Goal: Find specific page/section: Find specific page/section

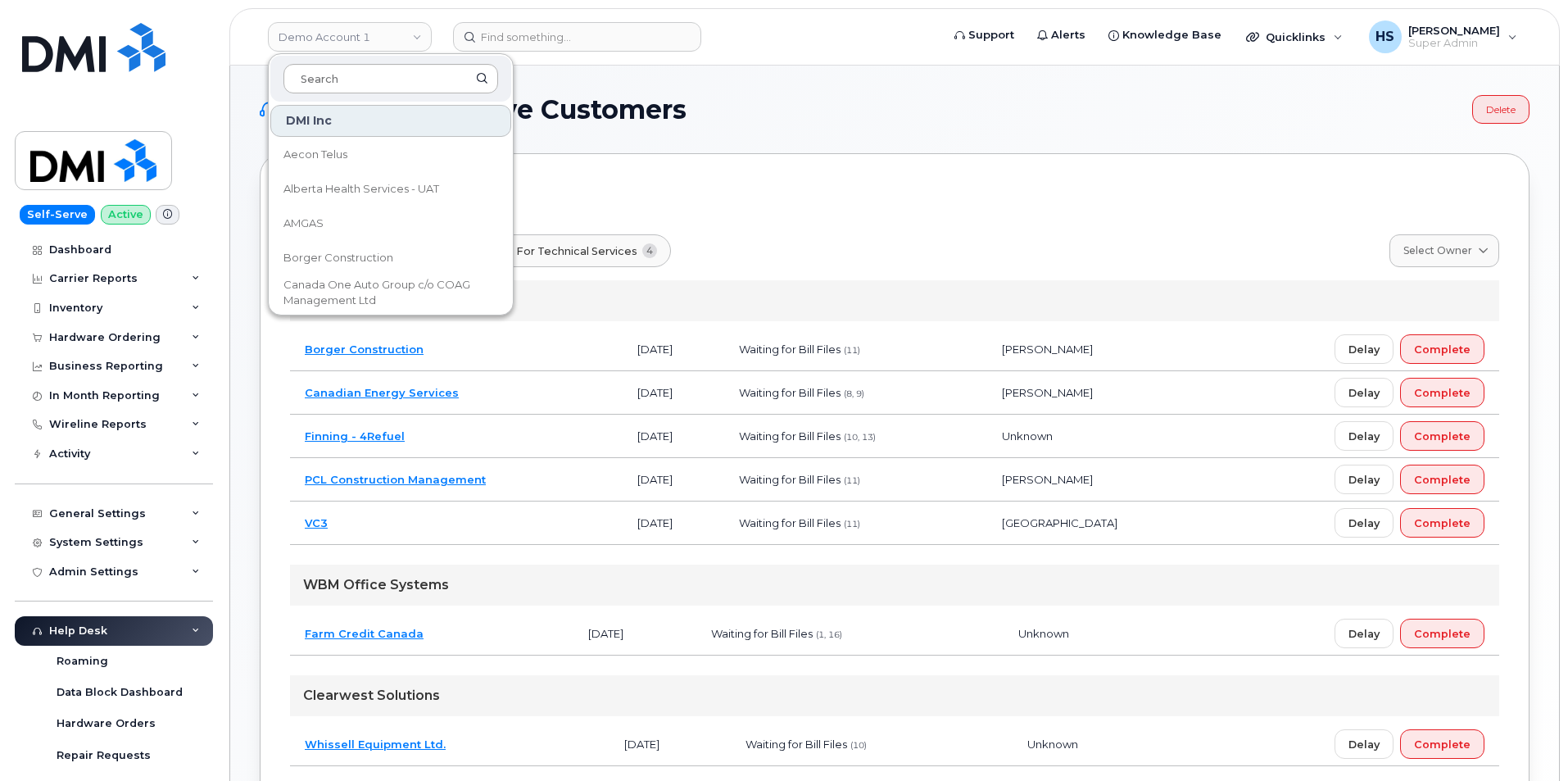
click at [327, 82] on input at bounding box center [390, 79] width 214 height 30
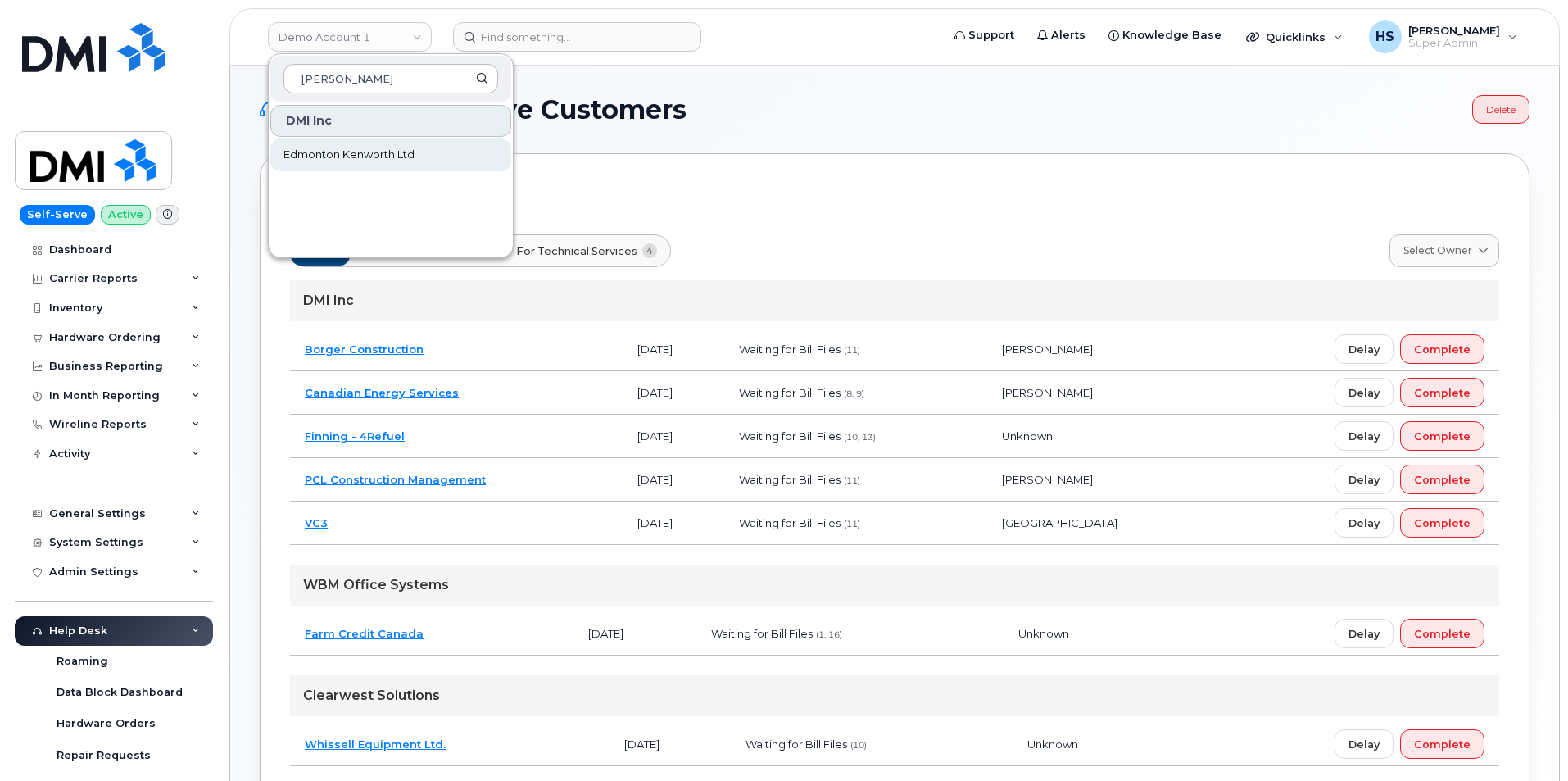
type input "edmon"
click at [370, 153] on span "Edmonton Kenworth Ltd" at bounding box center [349, 154] width 131 height 16
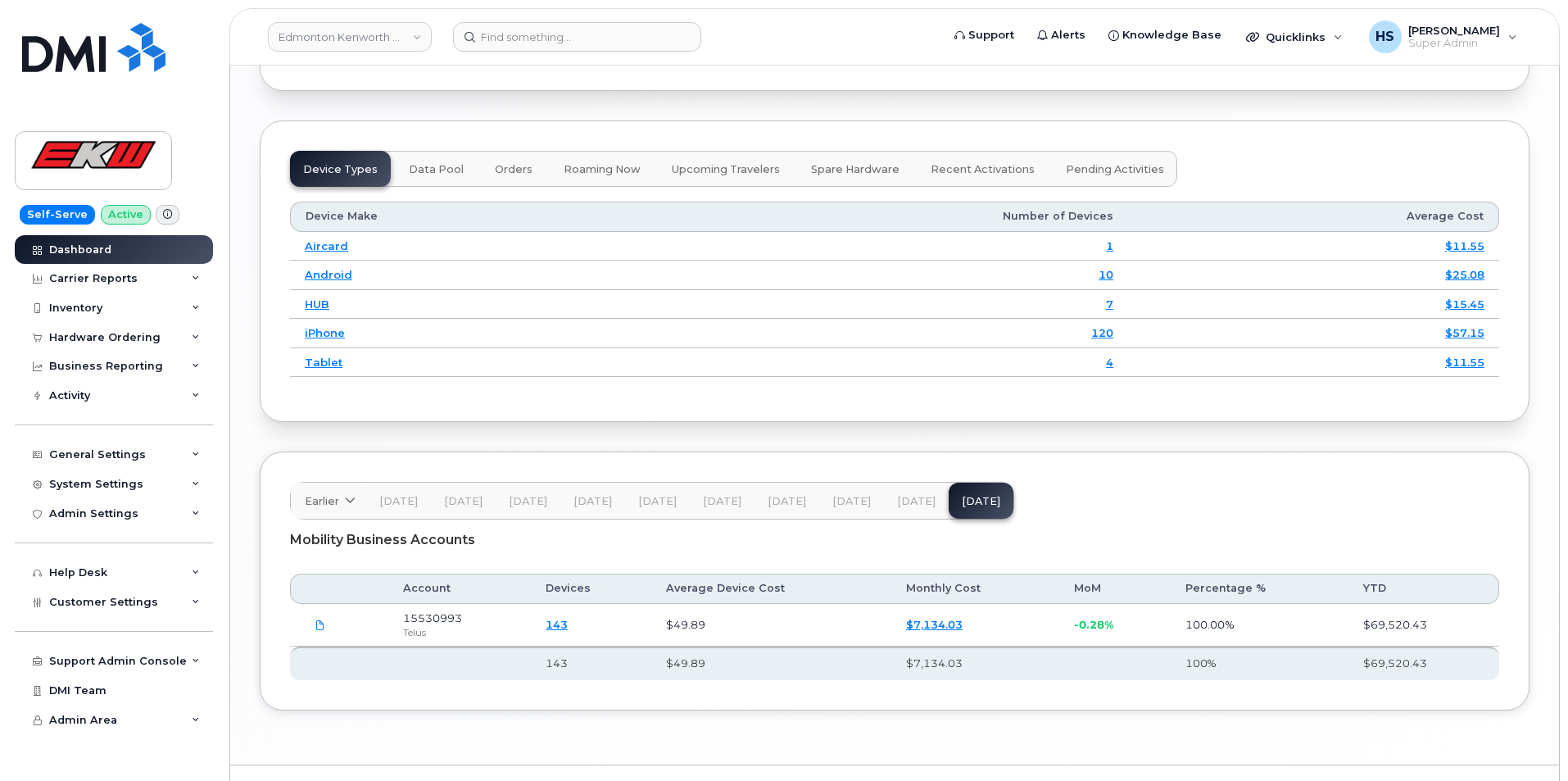
scroll to position [2058, 0]
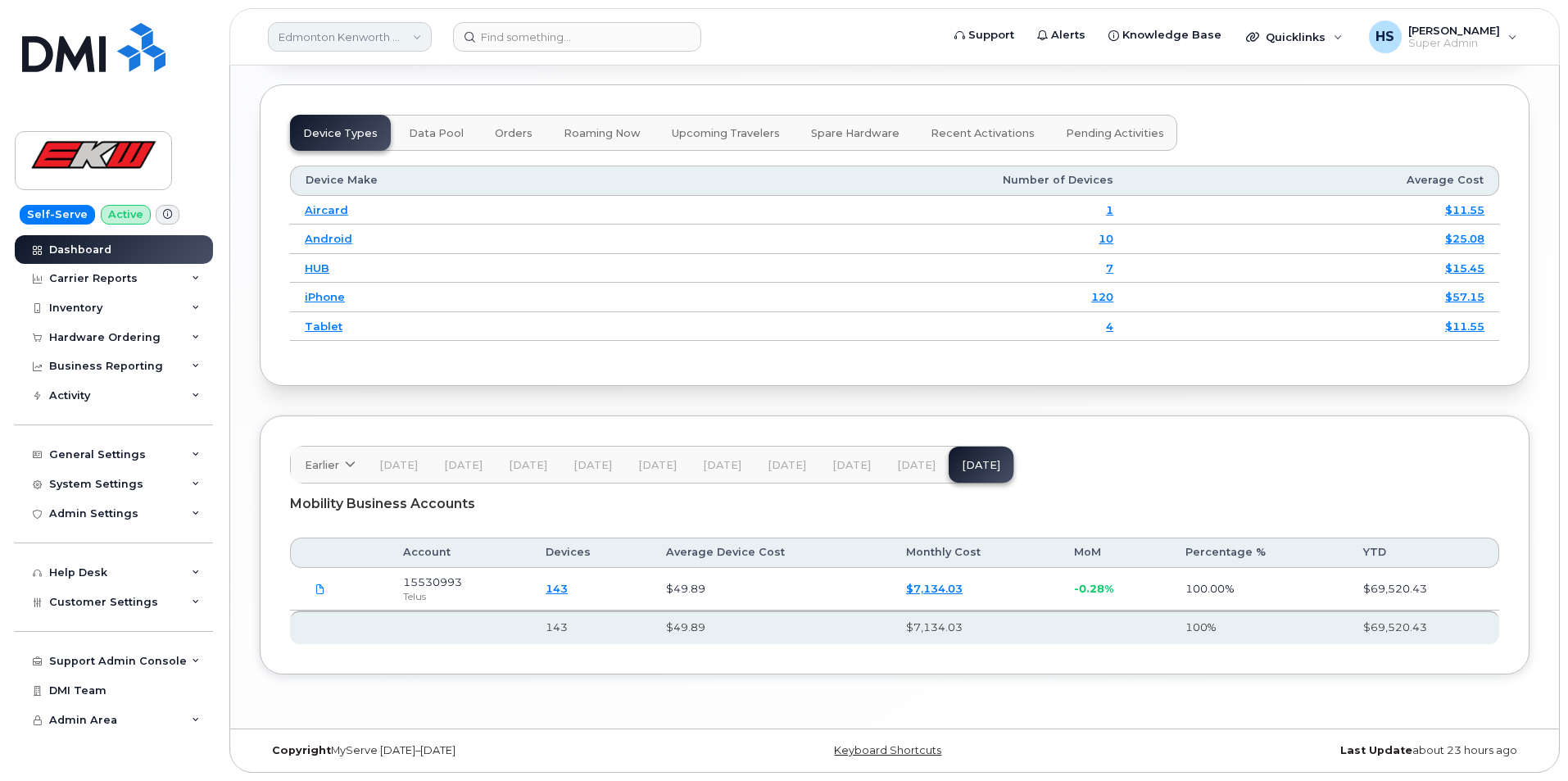
click at [335, 33] on link "Edmonton Kenworth Ltd" at bounding box center [350, 37] width 164 height 30
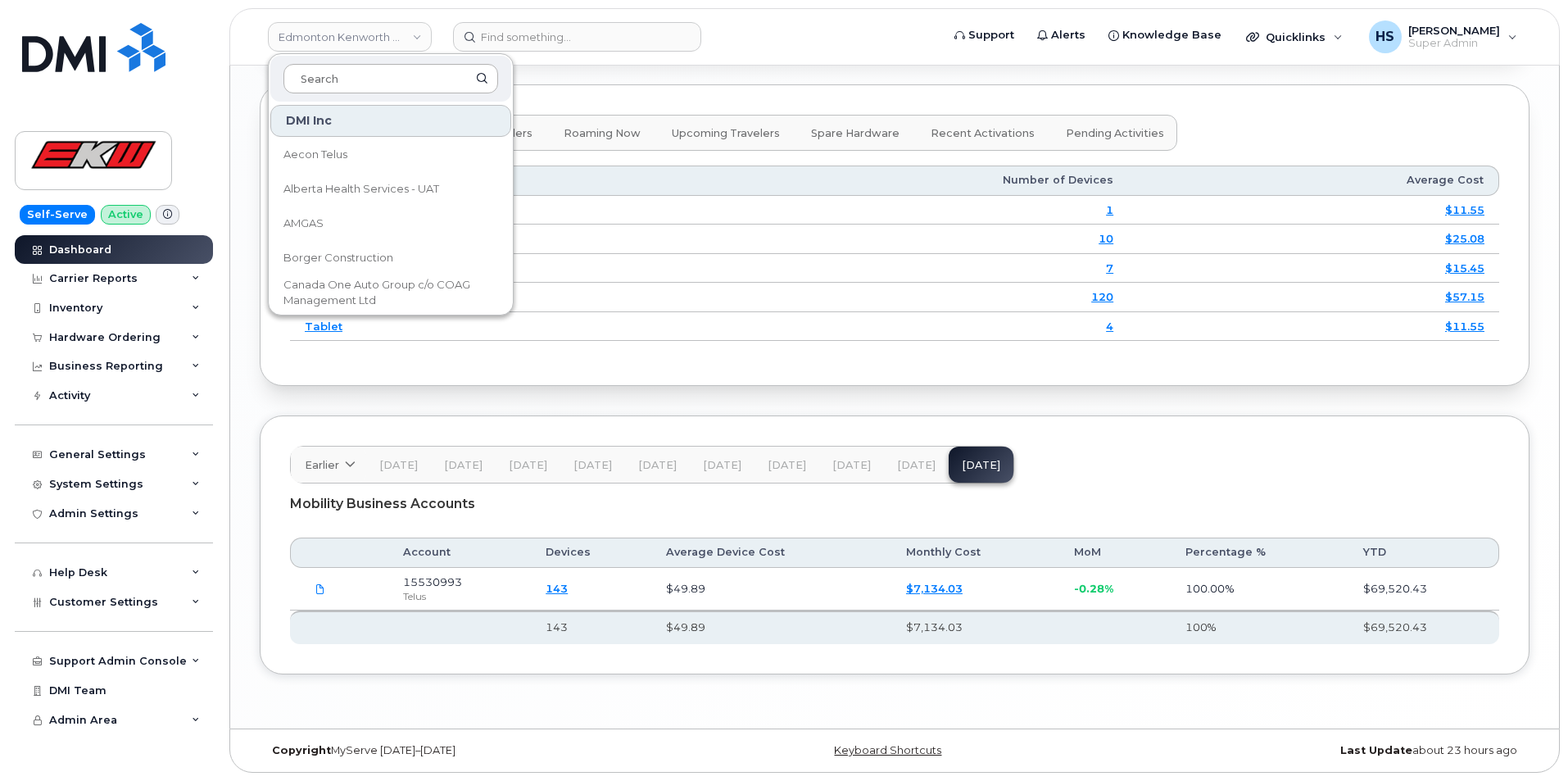
click at [337, 75] on input at bounding box center [390, 79] width 214 height 30
type input "[PERSON_NAME]"
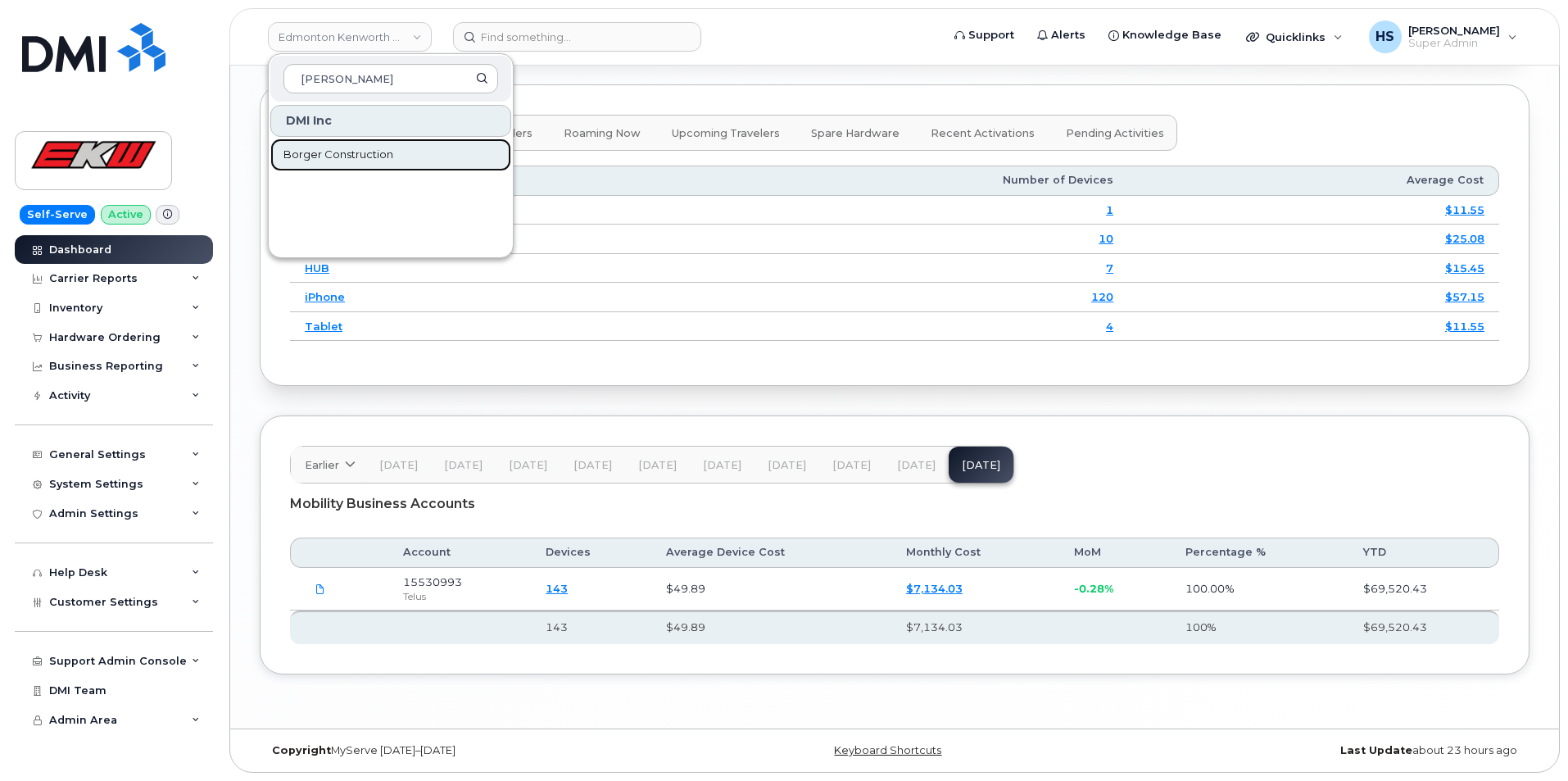
click at [346, 151] on span "Borger Construction" at bounding box center [338, 154] width 110 height 16
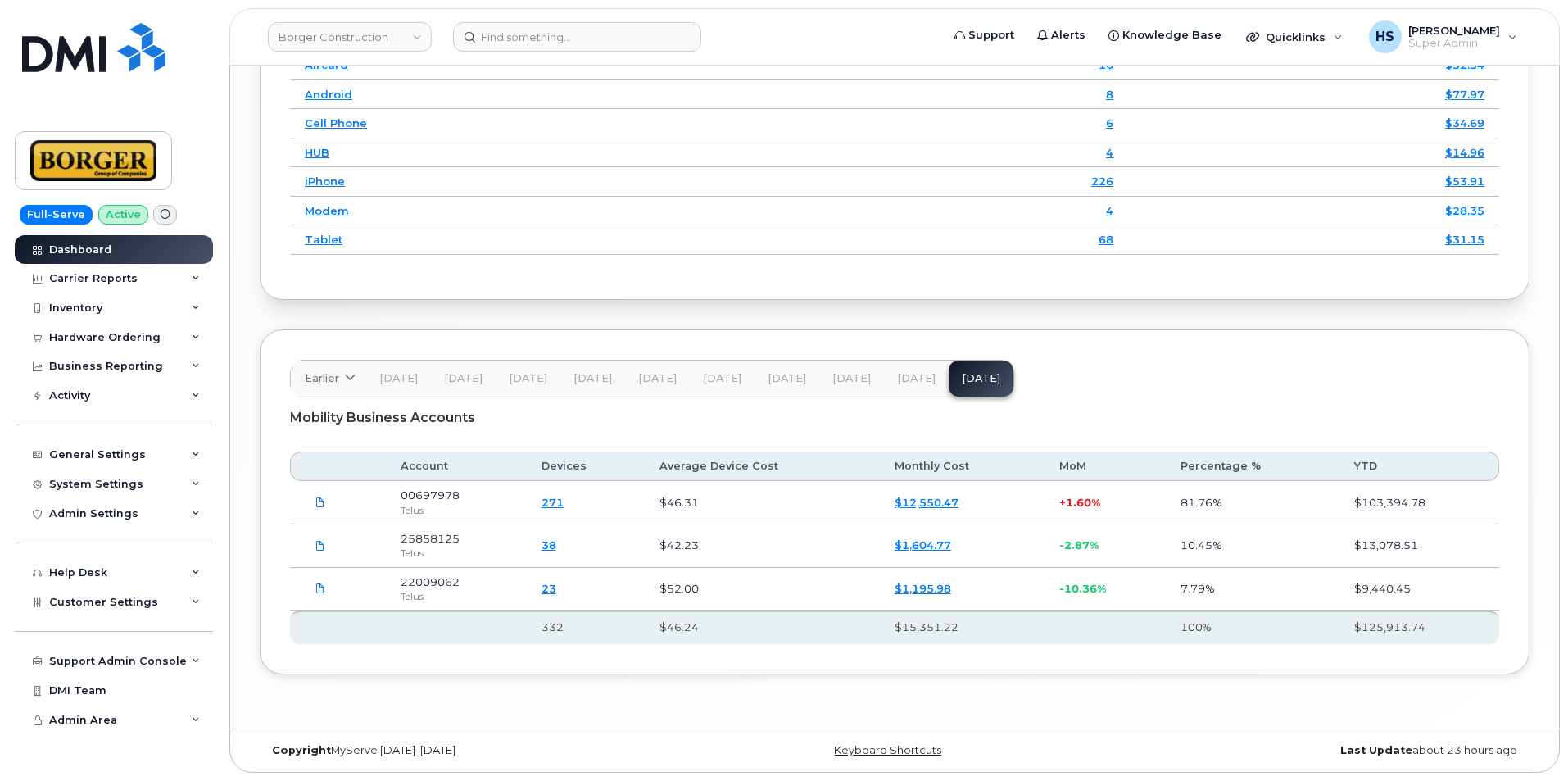
scroll to position [2179, 0]
